Goal: Task Accomplishment & Management: Use online tool/utility

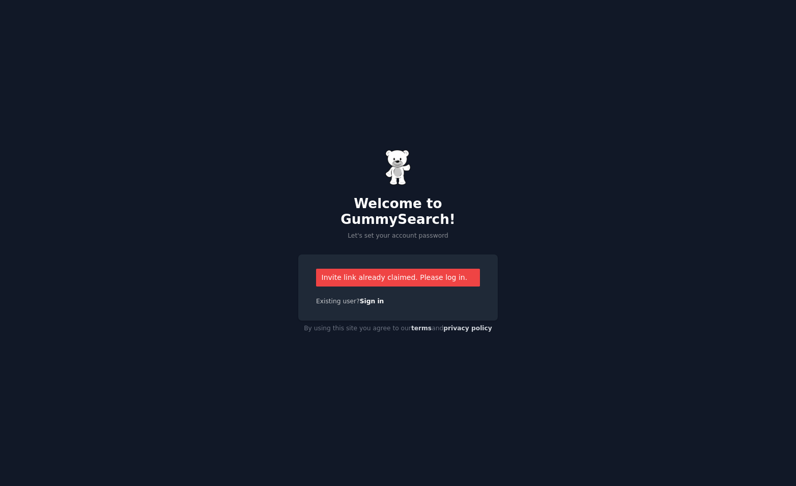
click at [370, 298] on link "Sign in" at bounding box center [372, 301] width 24 height 7
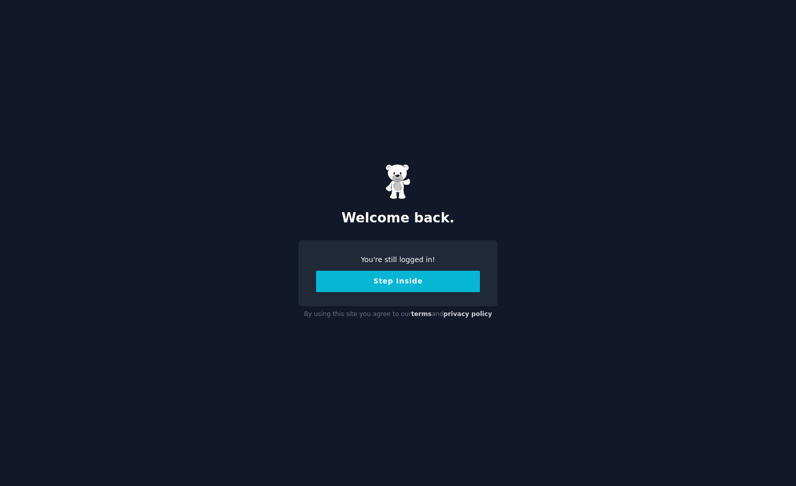
click at [430, 275] on button "Step Inside" at bounding box center [398, 281] width 164 height 21
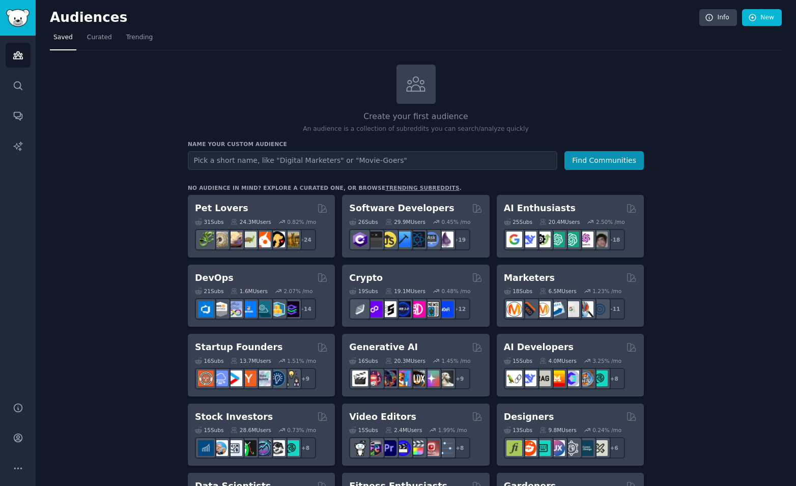
click at [308, 161] on input "text" at bounding box center [373, 160] width 370 height 19
type input "ZestFest"
click at [577, 158] on button "Find Communities" at bounding box center [604, 160] width 79 height 19
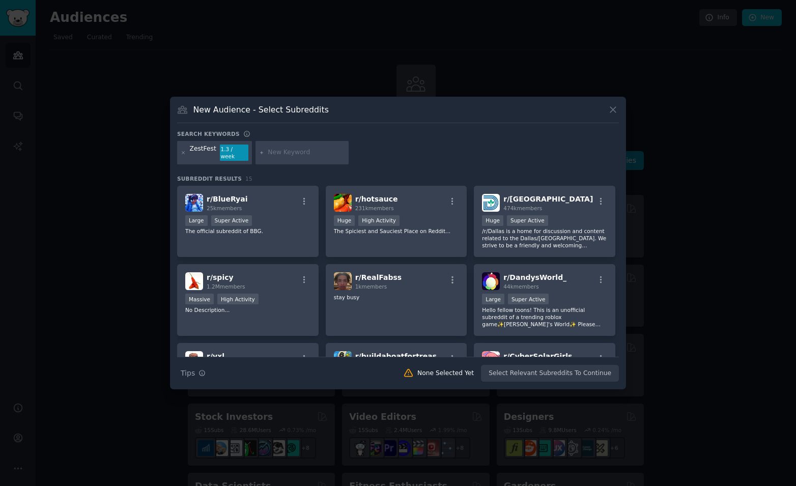
click at [453, 197] on icon "button" at bounding box center [452, 201] width 9 height 9
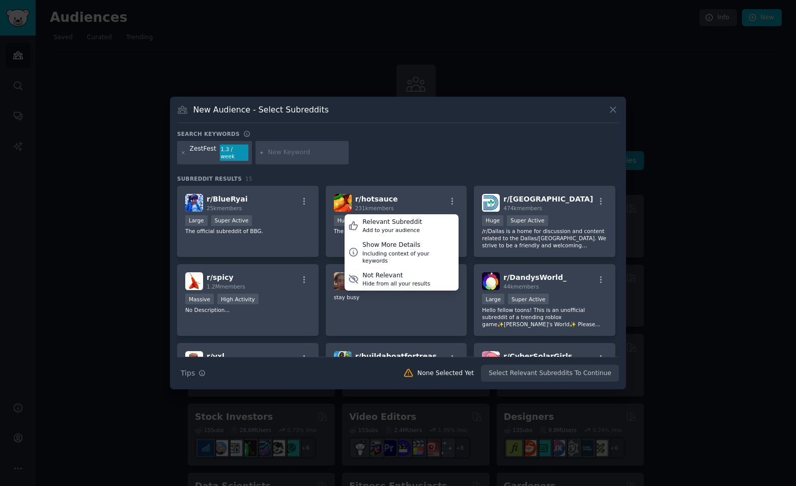
click at [437, 215] on div "Relevant Subreddit Add to your audience" at bounding box center [402, 225] width 114 height 23
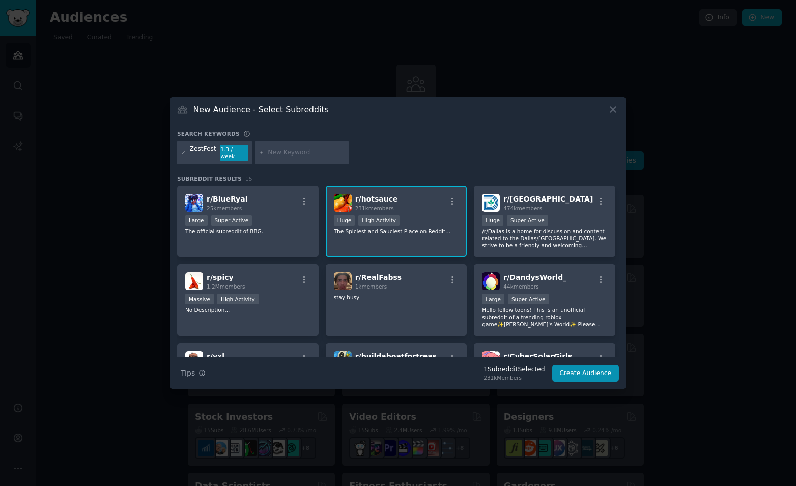
click at [599, 197] on icon "button" at bounding box center [601, 201] width 9 height 9
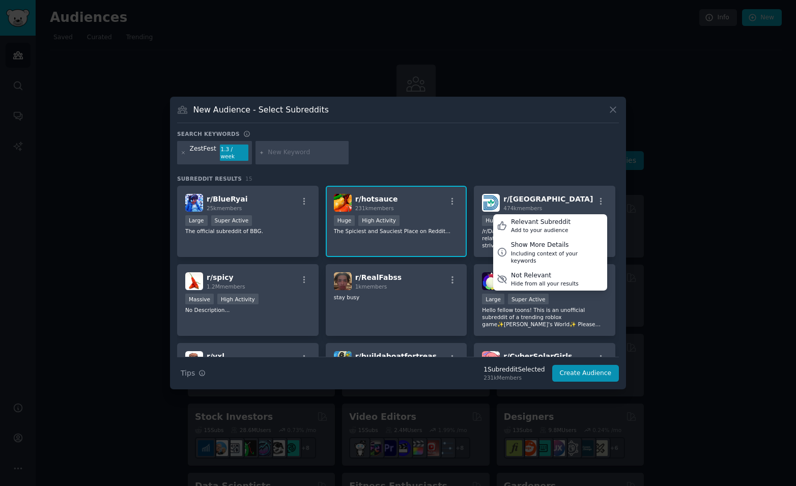
click at [580, 214] on div "Relevant Subreddit Add to your audience" at bounding box center [550, 225] width 114 height 23
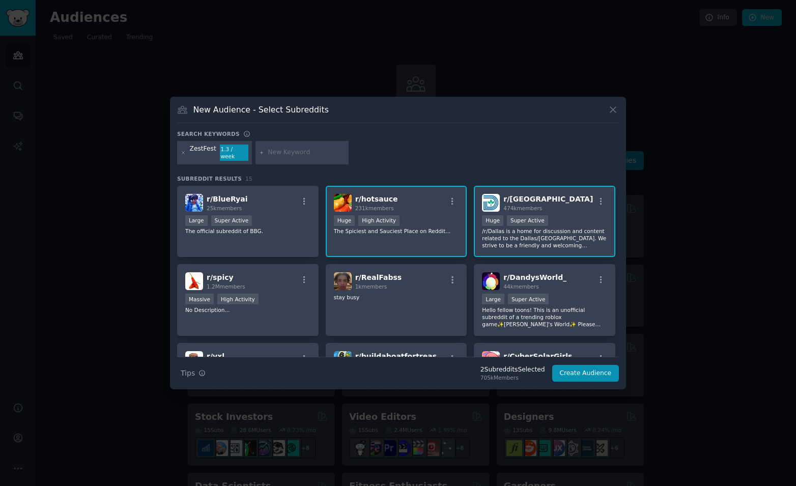
click at [303, 275] on icon "button" at bounding box center [304, 279] width 9 height 9
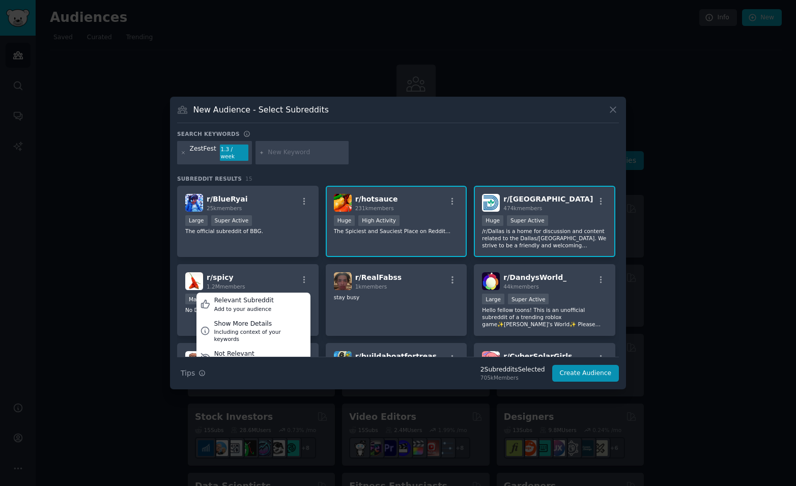
click at [293, 297] on div "Relevant Subreddit Add to your audience" at bounding box center [253, 304] width 114 height 23
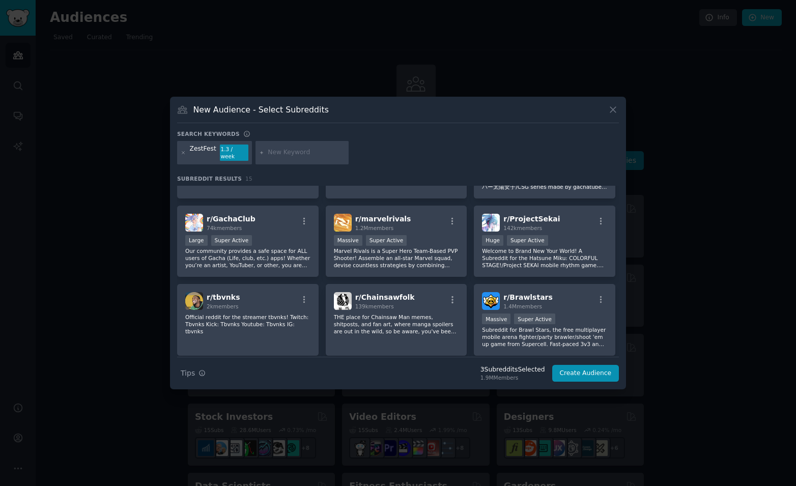
scroll to position [237, 0]
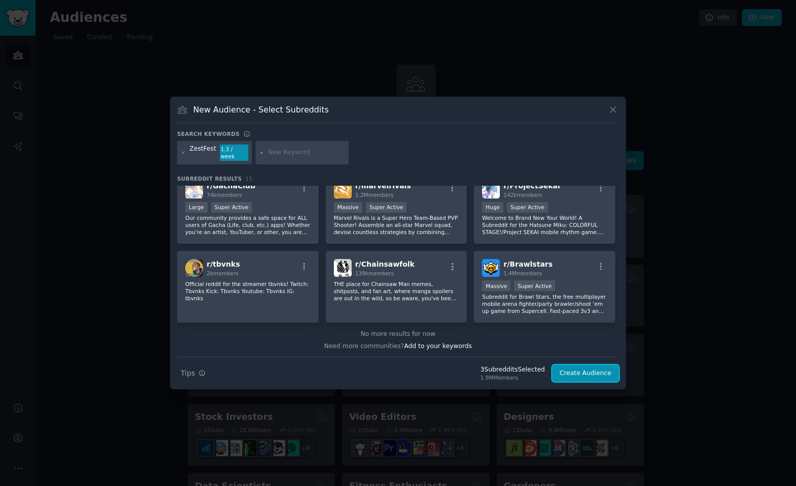
click at [584, 368] on button "Create Audience" at bounding box center [585, 373] width 67 height 17
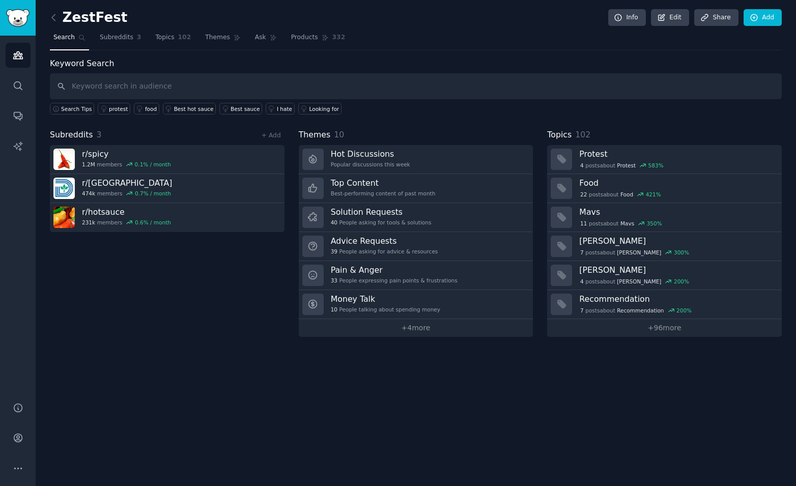
click at [424, 159] on link "Hot Discussions Popular discussions this week" at bounding box center [416, 159] width 235 height 29
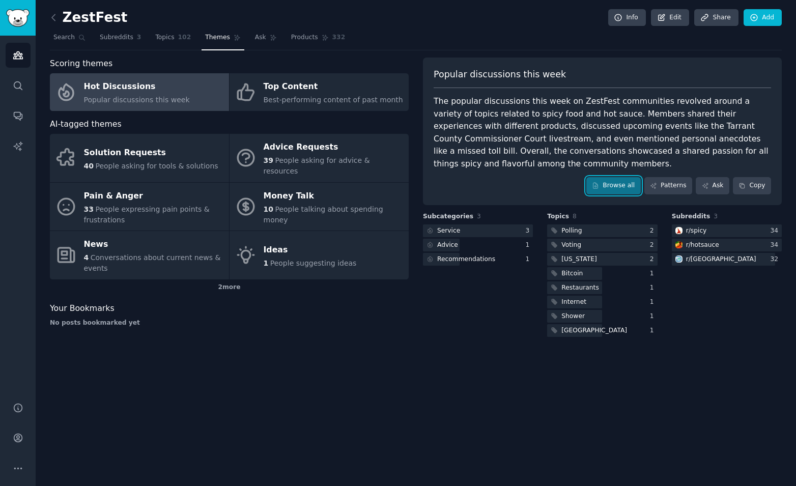
click at [632, 178] on link "Browse all" at bounding box center [613, 185] width 54 height 17
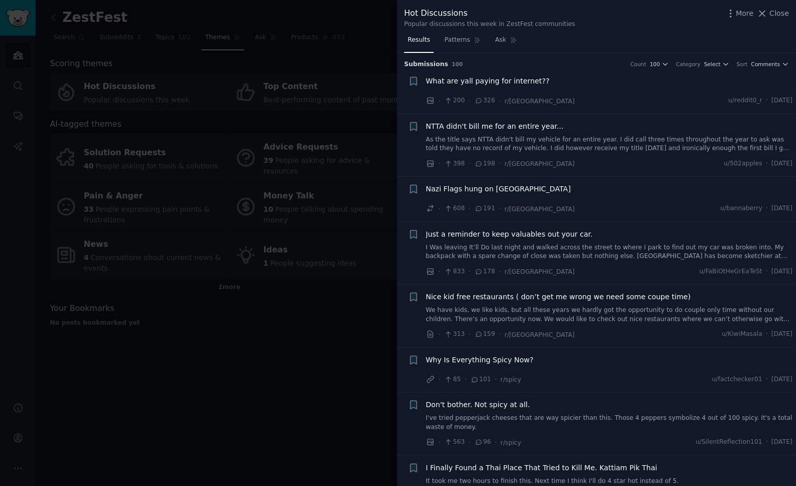
click at [773, 13] on span "Close" at bounding box center [779, 13] width 19 height 11
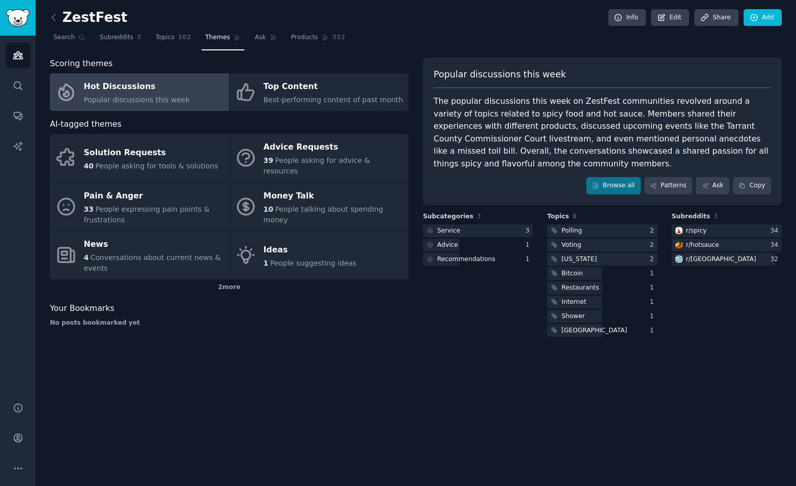
click at [274, 153] on div "Advice Requests" at bounding box center [334, 147] width 140 height 16
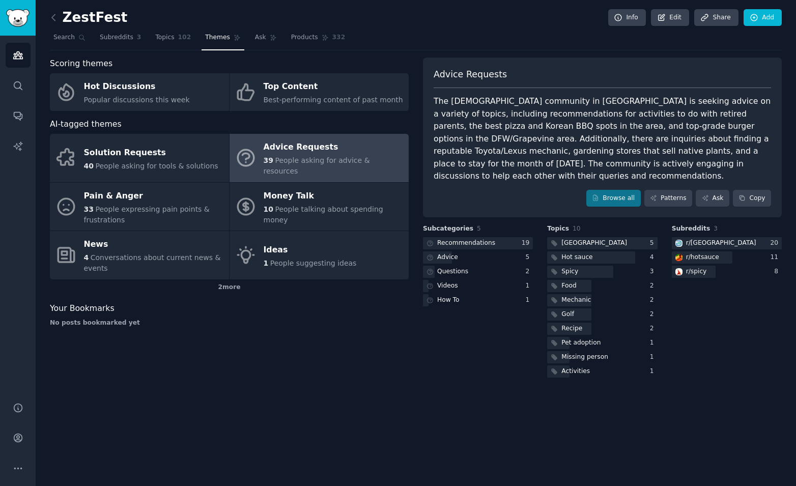
click at [583, 253] on div "Hot sauce" at bounding box center [576, 257] width 31 height 9
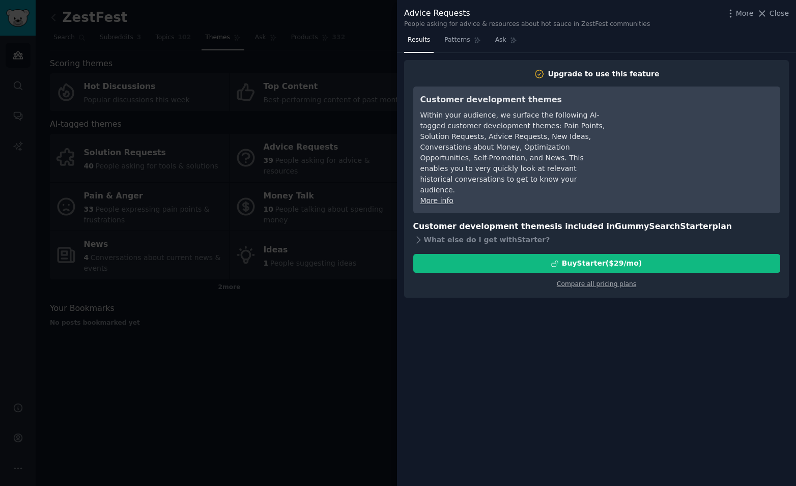
click at [771, 9] on button "Close" at bounding box center [773, 13] width 32 height 11
